Goal: Task Accomplishment & Management: Complete application form

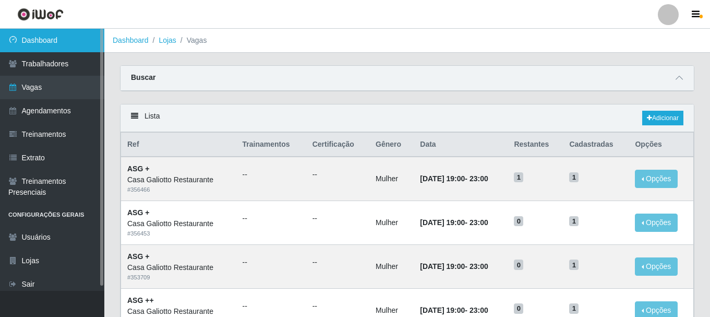
click at [79, 42] on link "Dashboard" at bounding box center [52, 40] width 104 height 23
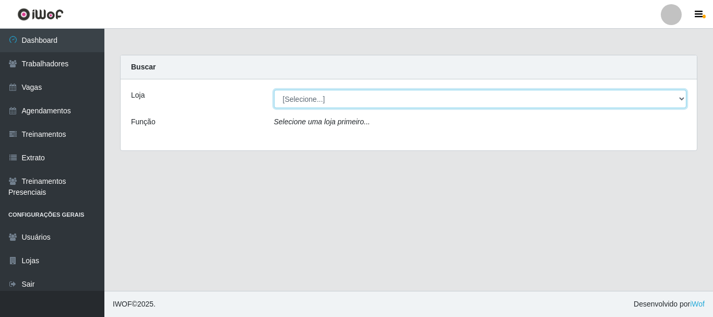
click at [482, 103] on select "[Selecione...] [GEOGRAPHIC_DATA]" at bounding box center [480, 99] width 413 height 18
click at [274, 90] on select "[Selecione...] [GEOGRAPHIC_DATA]" at bounding box center [480, 99] width 413 height 18
drag, startPoint x: 492, startPoint y: 99, endPoint x: 492, endPoint y: 106, distance: 6.8
click at [492, 99] on select "[Selecione...] [GEOGRAPHIC_DATA]" at bounding box center [480, 99] width 413 height 18
select select "279"
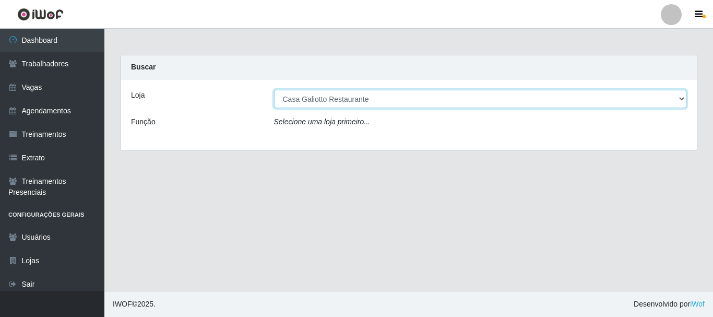
click at [274, 90] on select "[Selecione...] [GEOGRAPHIC_DATA]" at bounding box center [480, 99] width 413 height 18
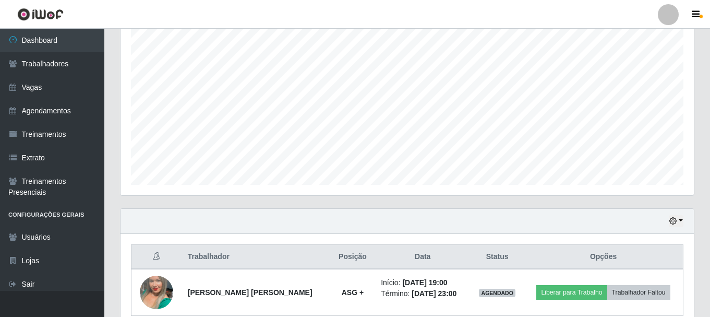
scroll to position [237, 0]
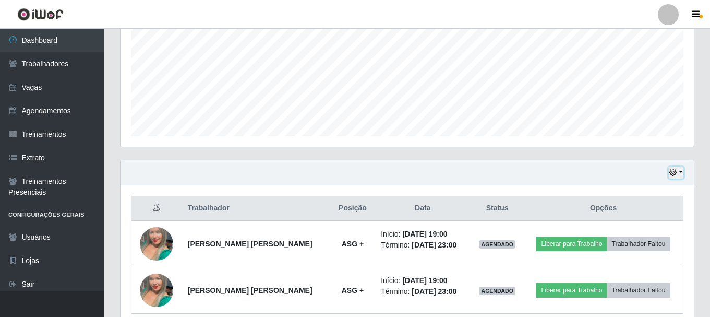
click at [680, 170] on button "button" at bounding box center [676, 172] width 15 height 12
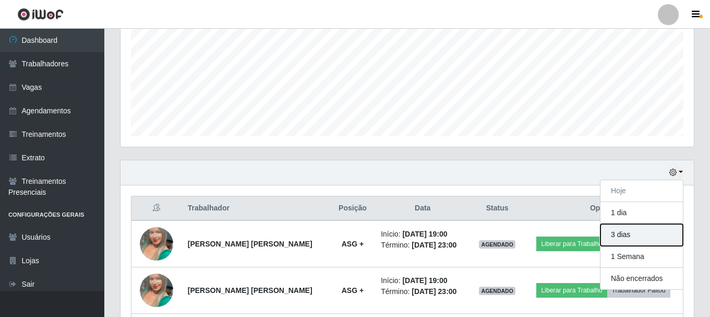
click at [631, 237] on button "3 dias" at bounding box center [642, 235] width 82 height 22
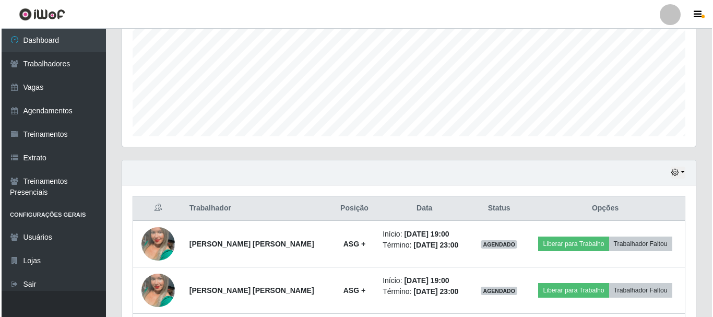
scroll to position [330, 0]
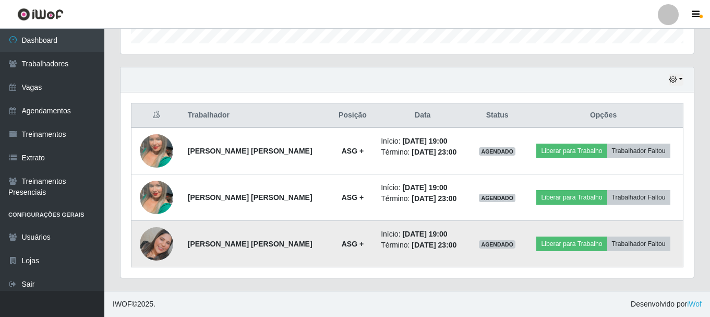
click at [158, 244] on img at bounding box center [156, 243] width 33 height 33
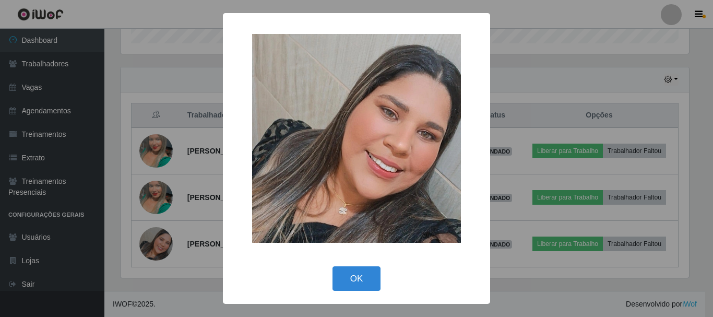
click at [175, 128] on div "× OK Cancel" at bounding box center [356, 158] width 713 height 317
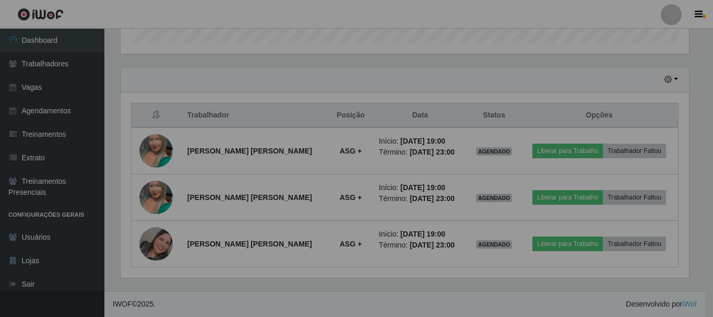
scroll to position [217, 573]
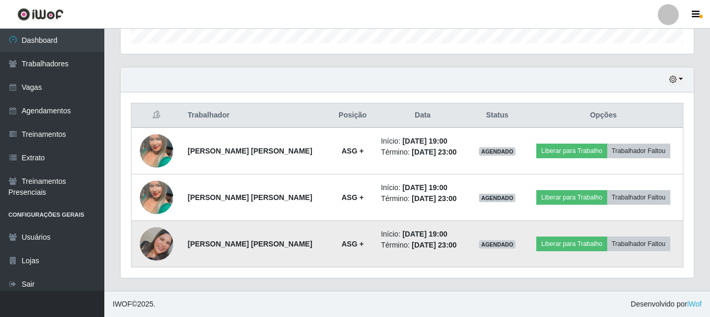
click at [164, 239] on img at bounding box center [156, 243] width 33 height 33
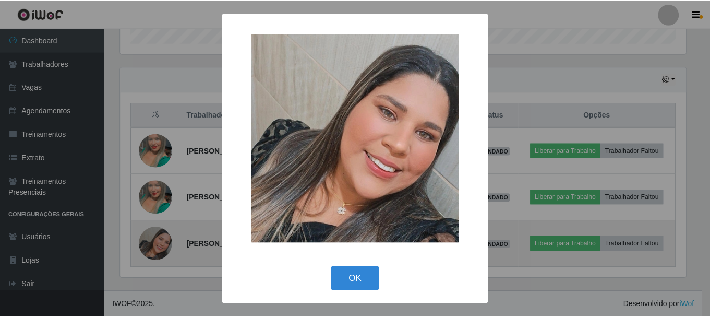
scroll to position [217, 568]
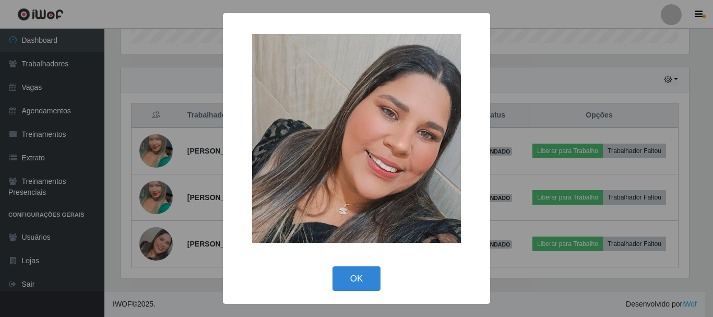
click at [187, 209] on div "× OK Cancel" at bounding box center [356, 158] width 713 height 317
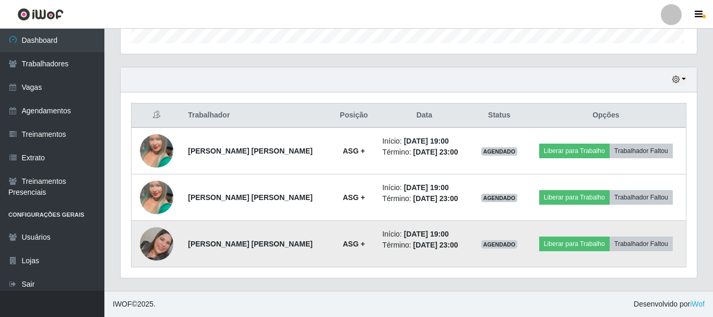
scroll to position [217, 573]
drag, startPoint x: 282, startPoint y: 245, endPoint x: 330, endPoint y: 247, distance: 47.5
click at [326, 248] on td "[PERSON_NAME] [PERSON_NAME]" at bounding box center [256, 244] width 149 height 46
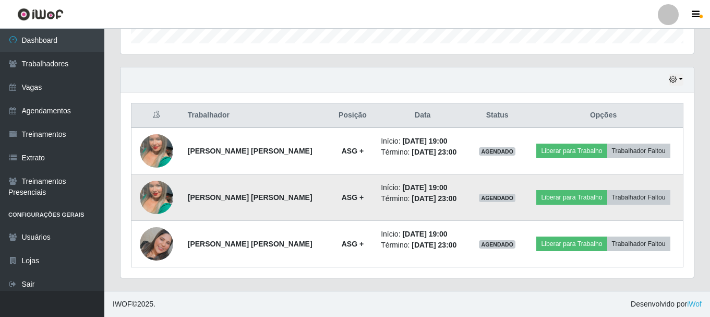
click at [309, 192] on td "[PERSON_NAME] [PERSON_NAME]" at bounding box center [256, 197] width 149 height 46
click at [166, 195] on img at bounding box center [156, 197] width 33 height 59
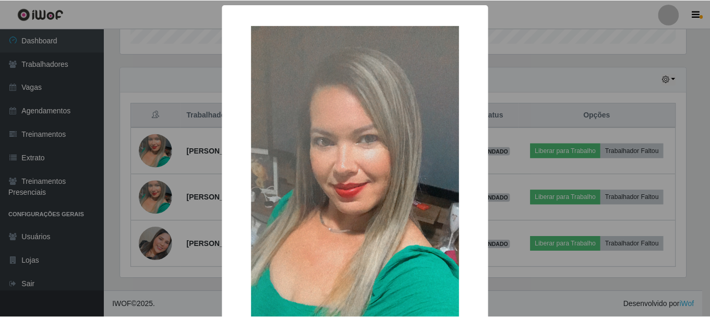
scroll to position [237, 0]
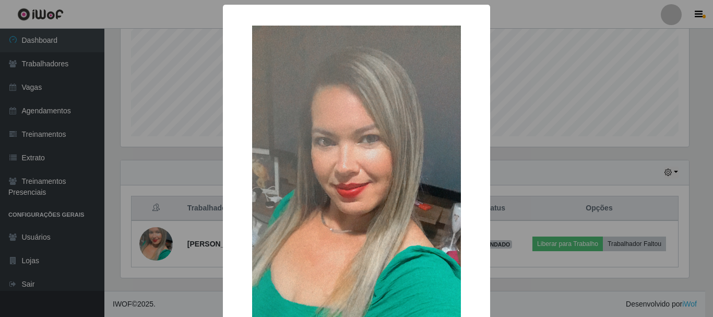
click at [170, 117] on div "× OK Cancel" at bounding box center [356, 158] width 713 height 317
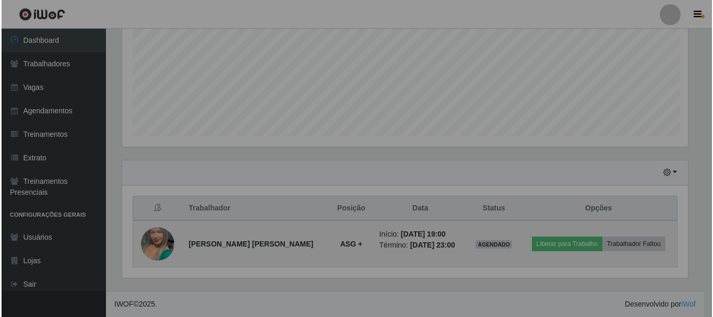
scroll to position [217, 573]
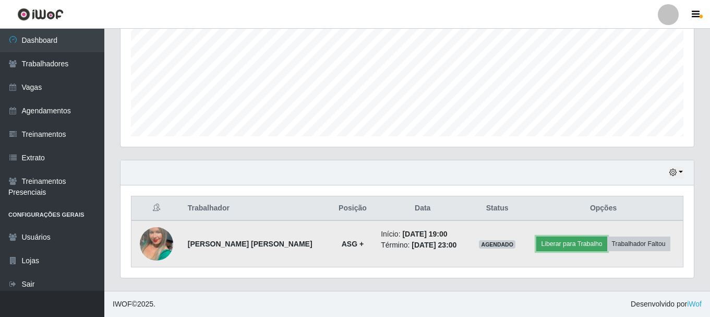
click at [592, 243] on button "Liberar para Trabalho" at bounding box center [571, 243] width 70 height 15
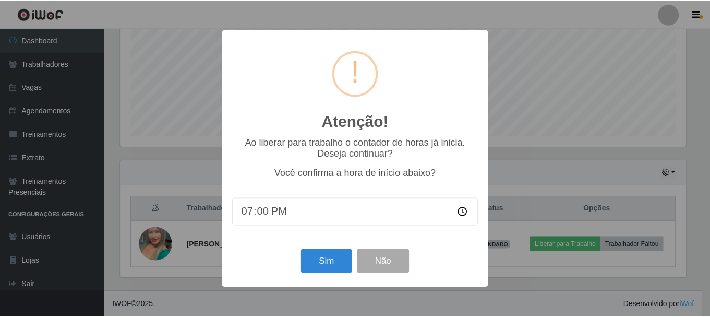
scroll to position [217, 568]
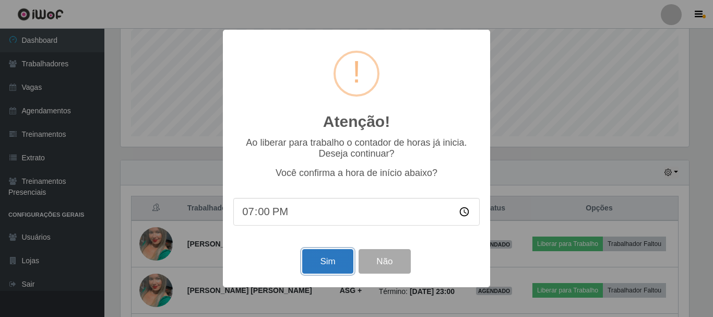
click at [336, 260] on button "Sim" at bounding box center [327, 261] width 51 height 25
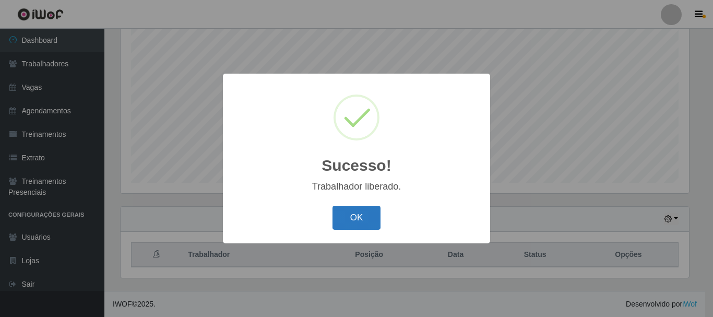
click at [353, 224] on button "OK" at bounding box center [356, 218] width 49 height 25
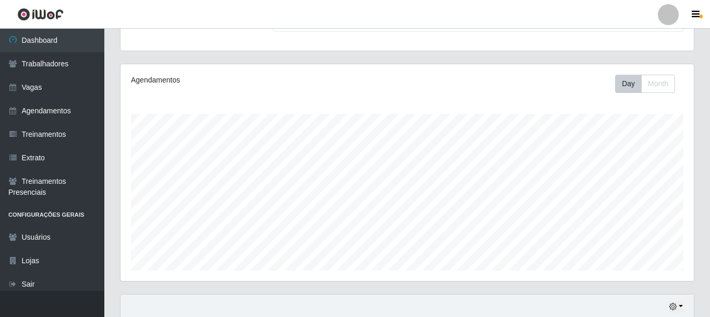
scroll to position [86, 0]
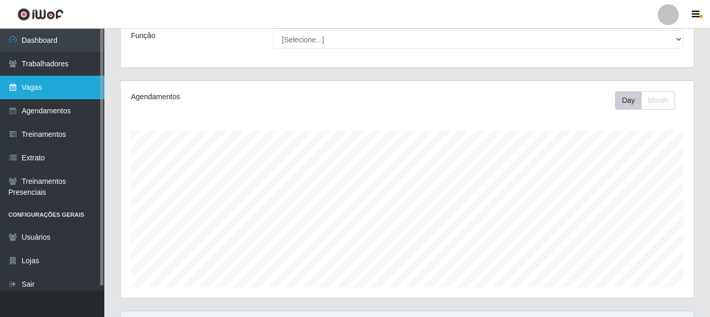
click at [65, 81] on link "Vagas" at bounding box center [52, 87] width 104 height 23
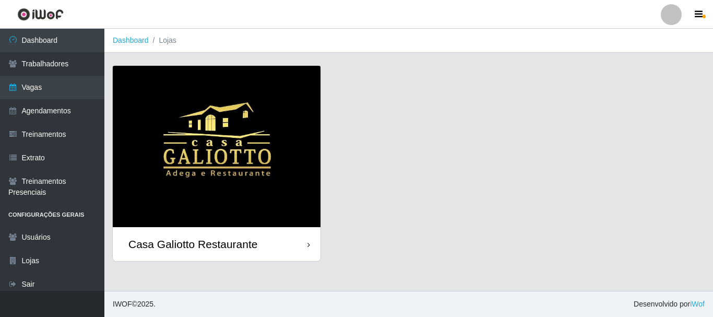
click at [244, 108] on img at bounding box center [217, 146] width 208 height 161
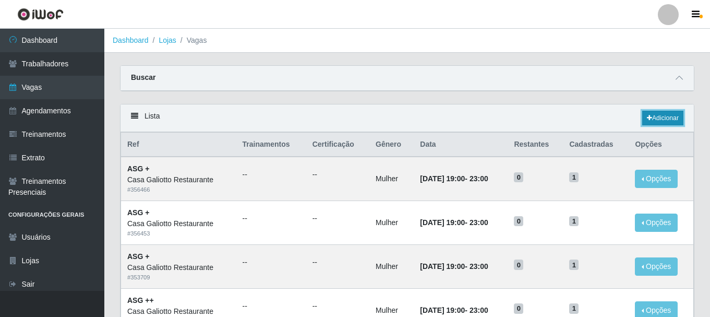
click at [666, 120] on link "Adicionar" at bounding box center [662, 118] width 41 height 15
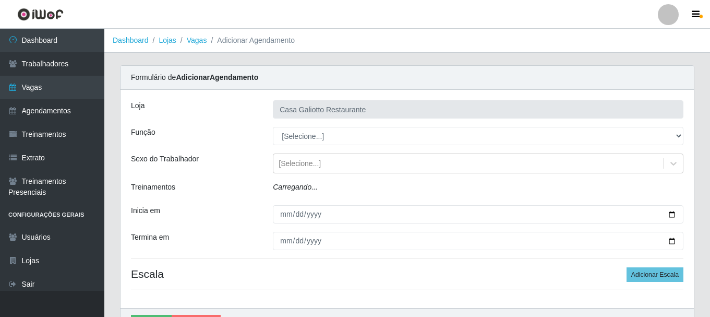
type input "Casa Galiotto Restaurante"
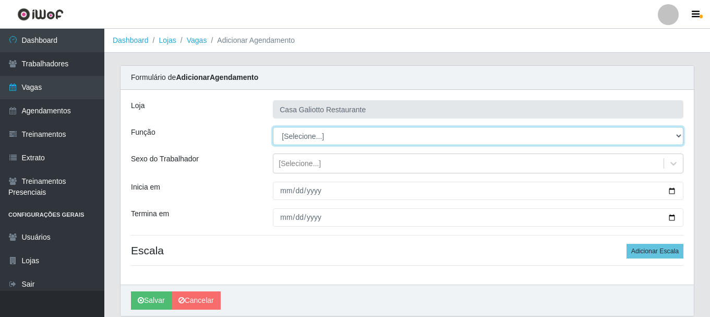
drag, startPoint x: 342, startPoint y: 137, endPoint x: 343, endPoint y: 131, distance: 5.3
click at [343, 131] on select "[Selecione...] ASG ASG + ASG ++ Auxiliar de Cozinha Auxiliar de Cozinha + Auxil…" at bounding box center [478, 136] width 411 height 18
select select "79"
click at [273, 127] on select "[Selecione...] ASG ASG + ASG ++ Auxiliar de Cozinha Auxiliar de Cozinha + Auxil…" at bounding box center [478, 136] width 411 height 18
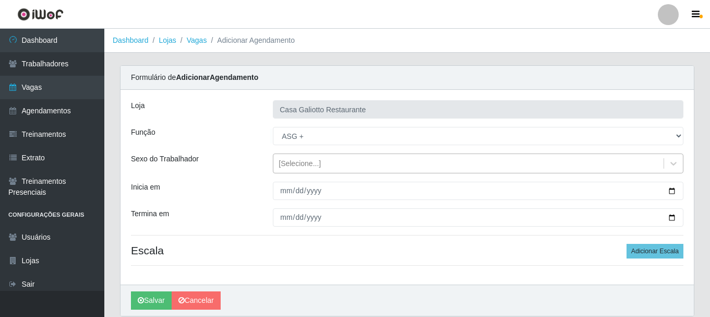
click at [329, 166] on div "[Selecione...]" at bounding box center [468, 163] width 390 height 17
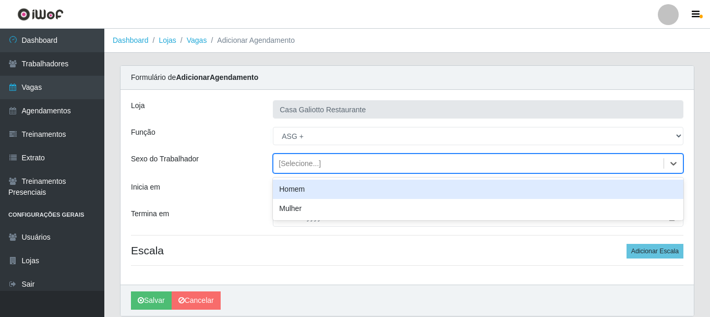
click at [313, 202] on div "Mulher" at bounding box center [478, 208] width 411 height 19
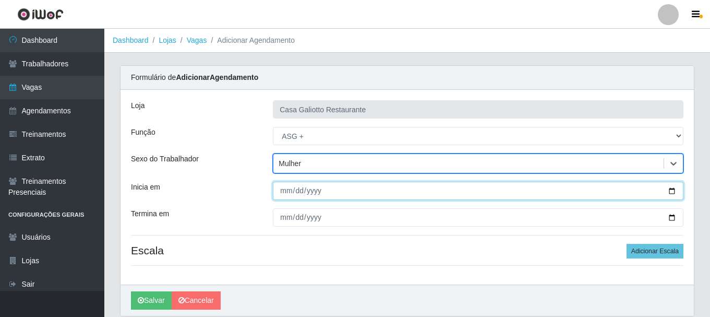
click at [673, 191] on input "Inicia em" at bounding box center [478, 191] width 411 height 18
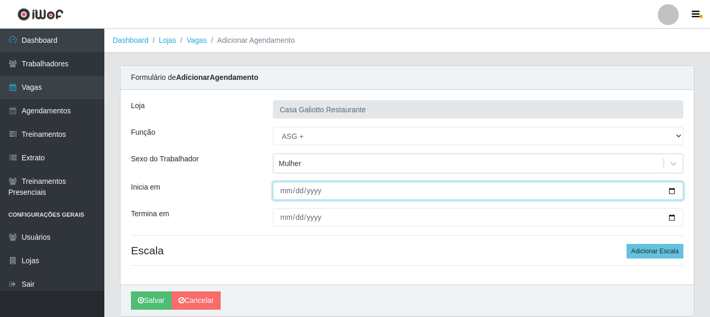
type input "[DATE]"
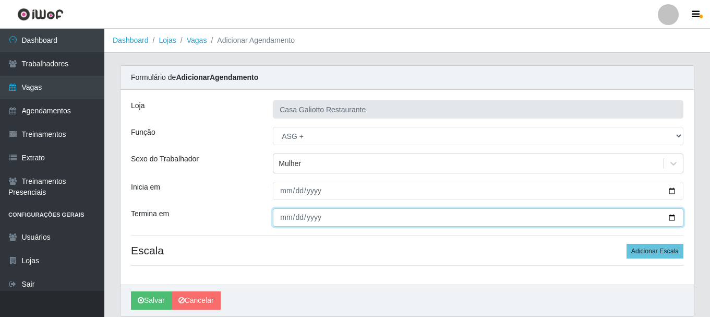
click at [671, 216] on input "Termina em" at bounding box center [478, 217] width 411 height 18
type input "[DATE]"
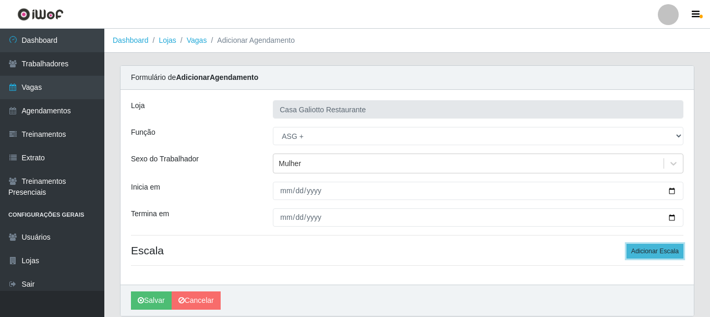
click at [639, 253] on button "Adicionar Escala" at bounding box center [655, 251] width 57 height 15
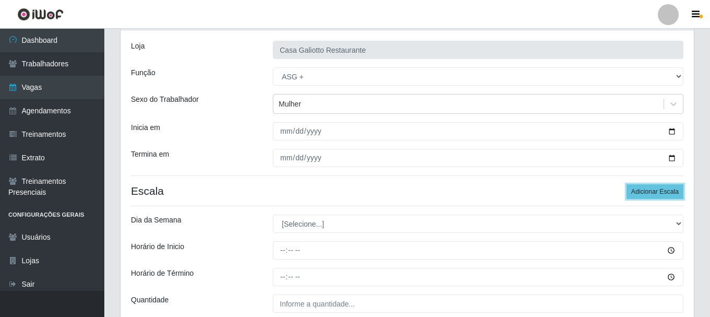
scroll to position [153, 0]
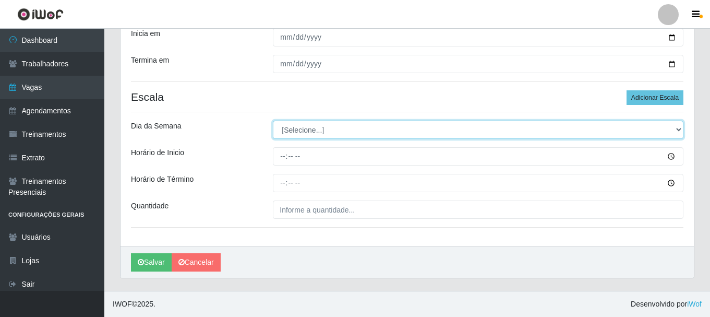
click at [375, 130] on select "[Selecione...] Segunda Terça Quarta Quinta Sexta Sábado Domingo" at bounding box center [478, 130] width 411 height 18
select select "5"
click at [273, 121] on select "[Selecione...] Segunda Terça Quarta Quinta Sexta Sábado Domingo" at bounding box center [478, 130] width 411 height 18
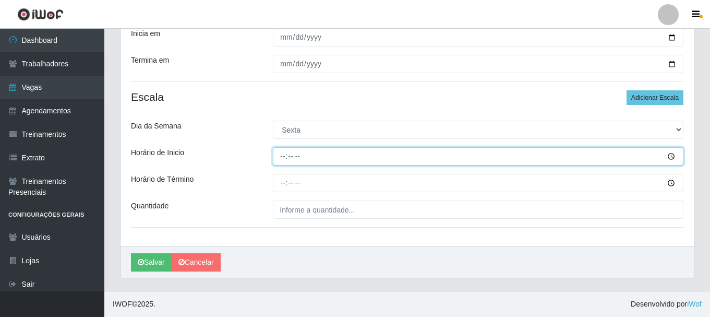
click at [379, 159] on input "Horário de Inicio" at bounding box center [478, 156] width 411 height 18
type input "19:00"
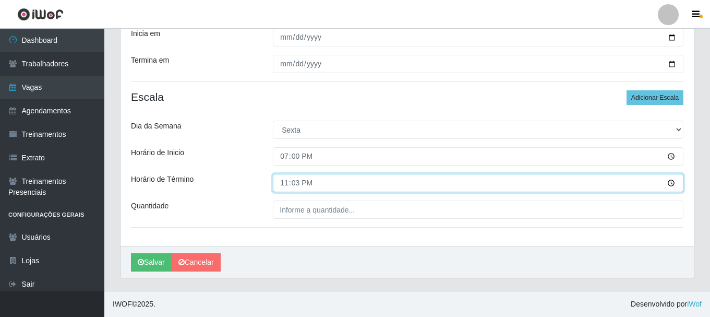
type input "23:30"
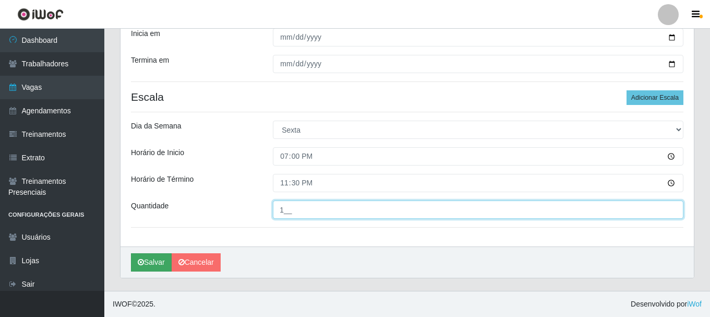
type input "1__"
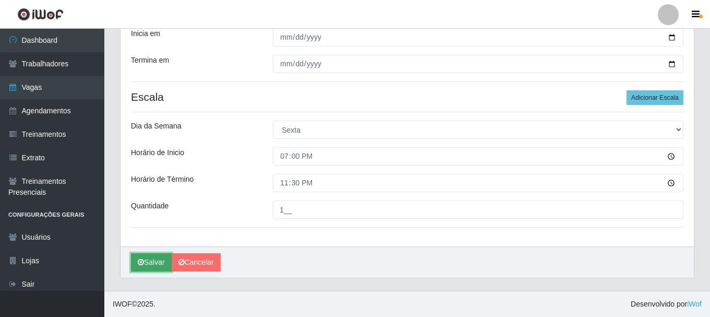
click at [151, 267] on button "Salvar" at bounding box center [151, 262] width 41 height 18
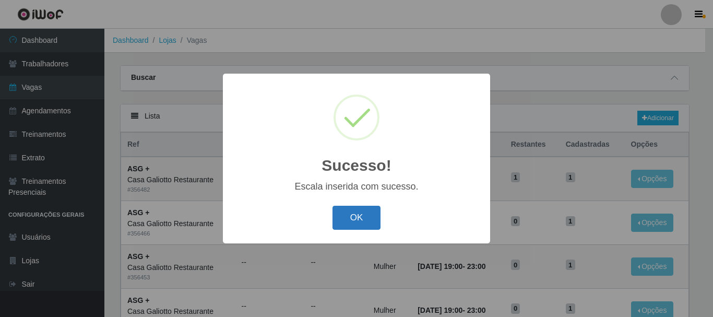
click at [345, 218] on button "OK" at bounding box center [356, 218] width 49 height 25
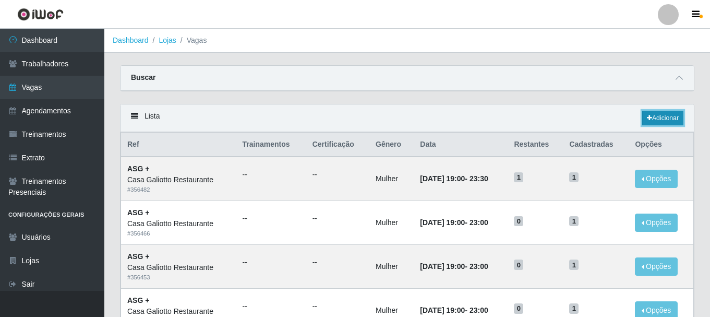
click at [663, 114] on link "Adicionar" at bounding box center [662, 118] width 41 height 15
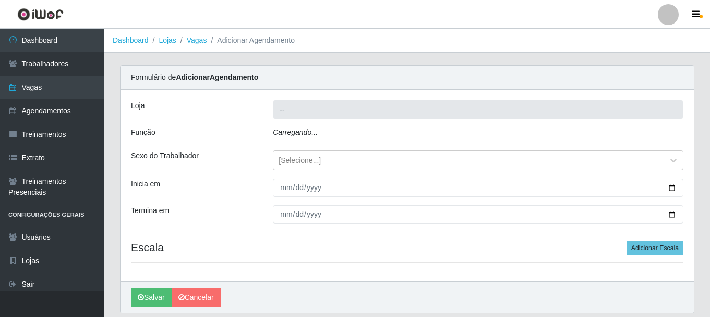
type input "Casa Galiotto Restaurante"
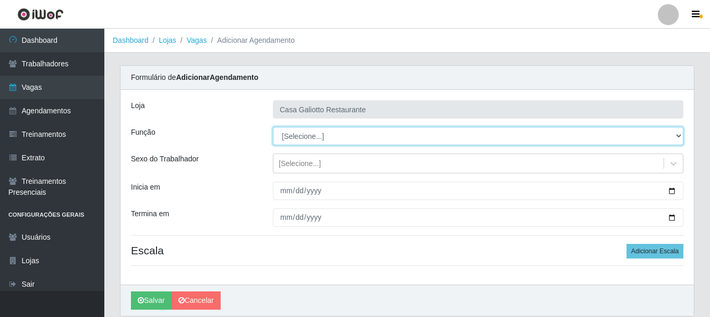
click at [328, 137] on select "[Selecione...] ASG ASG + ASG ++ Auxiliar de Cozinha Auxiliar de Cozinha + Auxil…" at bounding box center [478, 136] width 411 height 18
select select "80"
click at [273, 127] on select "[Selecione...] ASG ASG + ASG ++ Auxiliar de Cozinha Auxiliar de Cozinha + Auxil…" at bounding box center [478, 136] width 411 height 18
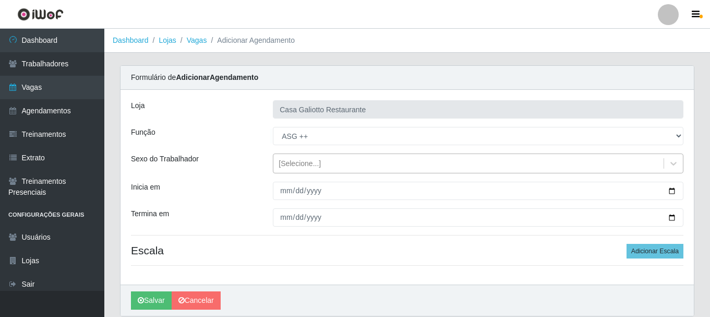
click at [300, 166] on div "[Selecione...]" at bounding box center [300, 163] width 42 height 11
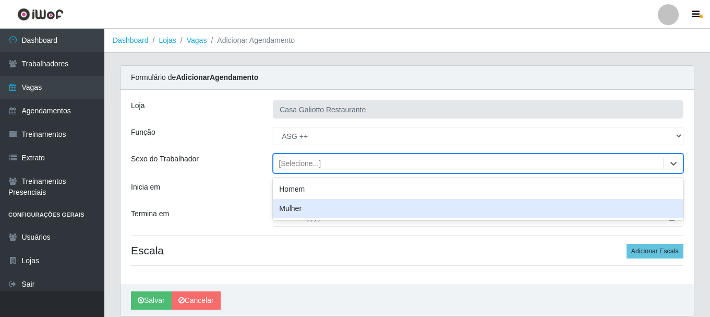
click at [301, 205] on div "Mulher" at bounding box center [478, 208] width 411 height 19
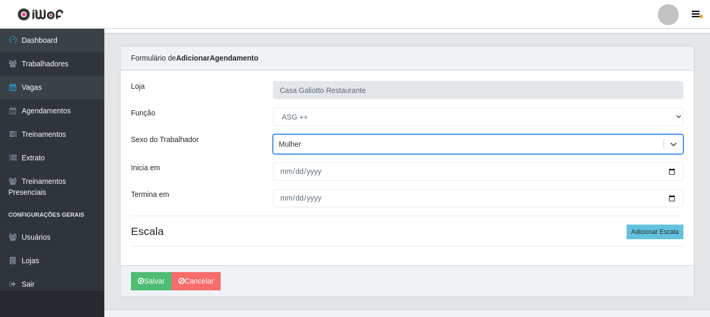
scroll to position [38, 0]
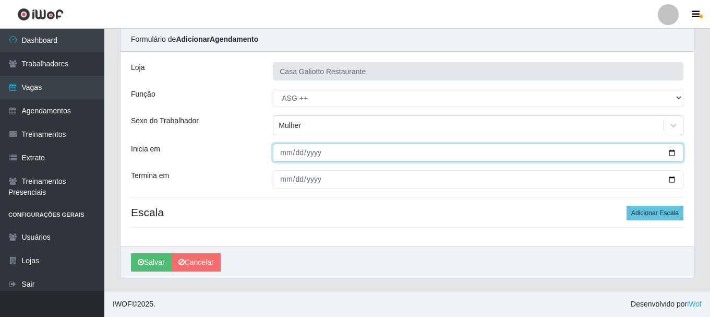
click at [672, 151] on input "Inicia em" at bounding box center [478, 153] width 411 height 18
type input "[DATE]"
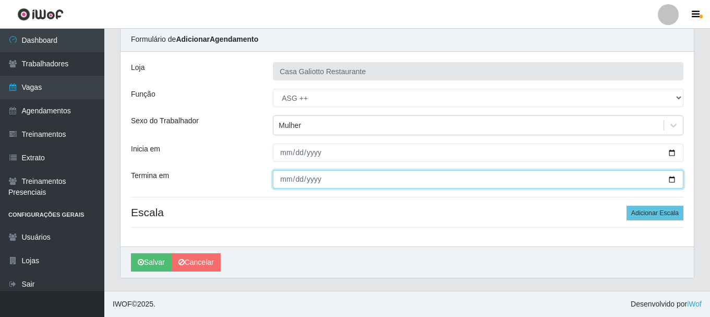
click at [673, 180] on input "Termina em" at bounding box center [478, 179] width 411 height 18
type input "[DATE]"
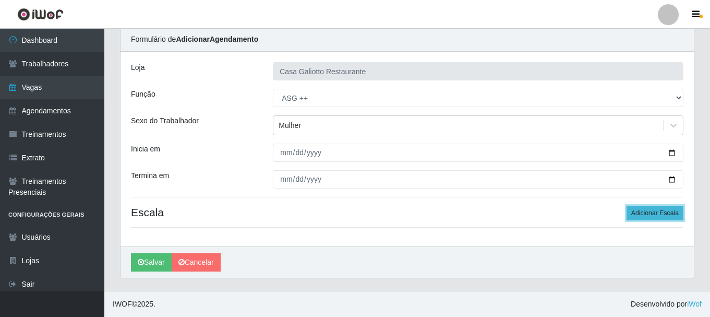
click at [633, 210] on button "Adicionar Escala" at bounding box center [655, 213] width 57 height 15
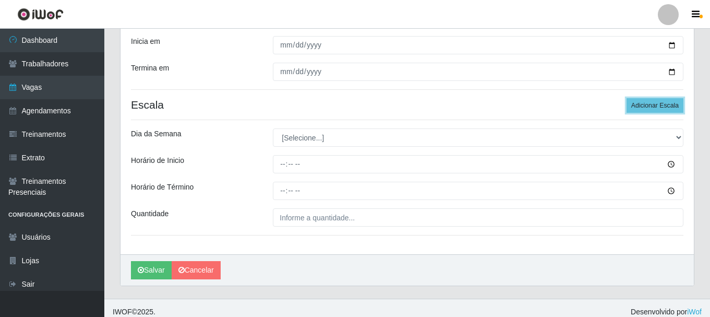
scroll to position [153, 0]
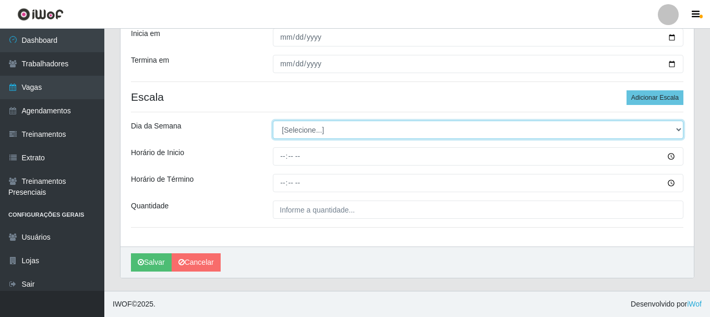
drag, startPoint x: 340, startPoint y: 131, endPoint x: 338, endPoint y: 138, distance: 7.0
click at [340, 131] on select "[Selecione...] Segunda Terça Quarta Quinta Sexta Sábado Domingo" at bounding box center [478, 130] width 411 height 18
select select "6"
click at [273, 121] on select "[Selecione...] Segunda Terça Quarta Quinta Sexta Sábado Domingo" at bounding box center [478, 130] width 411 height 18
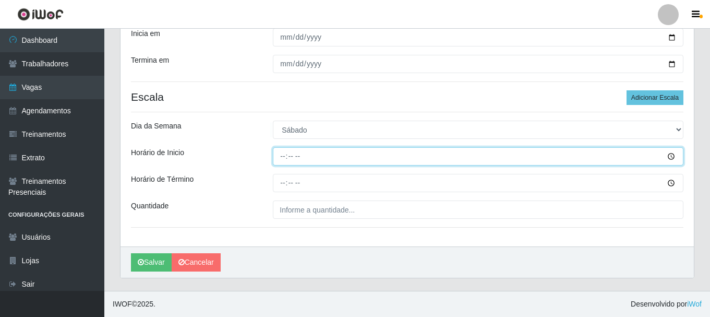
drag, startPoint x: 354, startPoint y: 150, endPoint x: 365, endPoint y: 147, distance: 12.0
click at [356, 150] on input "Horário de Inicio" at bounding box center [478, 156] width 411 height 18
type input "19:00"
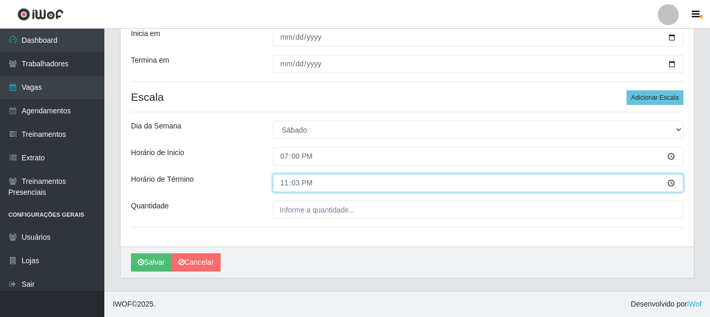
type input "23:30"
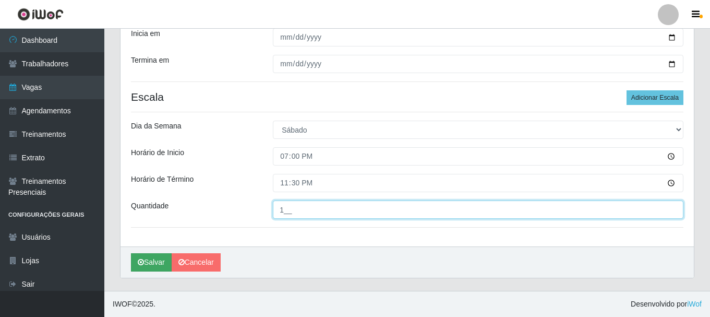
type input "1__"
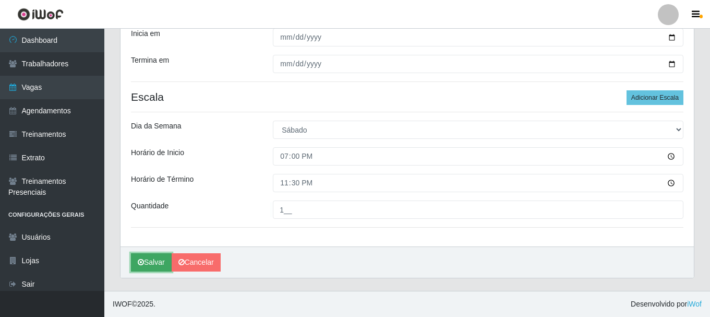
click at [146, 265] on button "Salvar" at bounding box center [151, 262] width 41 height 18
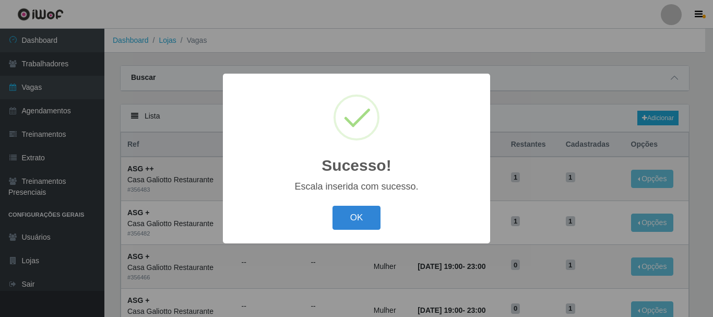
click at [343, 219] on button "OK" at bounding box center [356, 218] width 49 height 25
